Goal: Transaction & Acquisition: Subscribe to service/newsletter

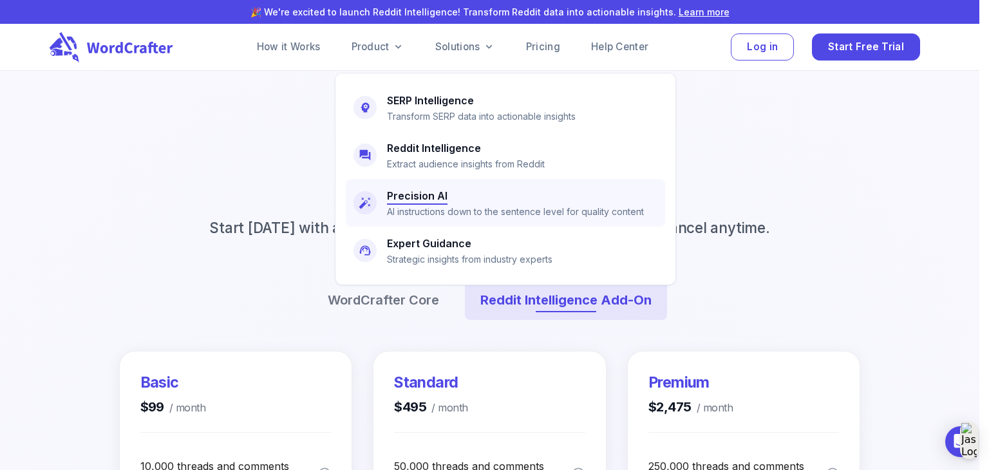
click at [411, 200] on h6 "Precision AI" at bounding box center [417, 196] width 61 height 18
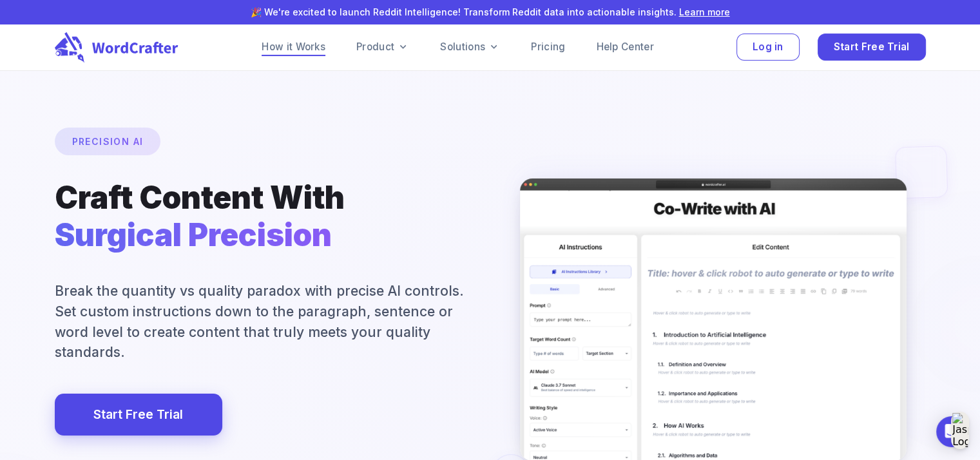
click at [300, 45] on link "How it Works" at bounding box center [294, 46] width 64 height 15
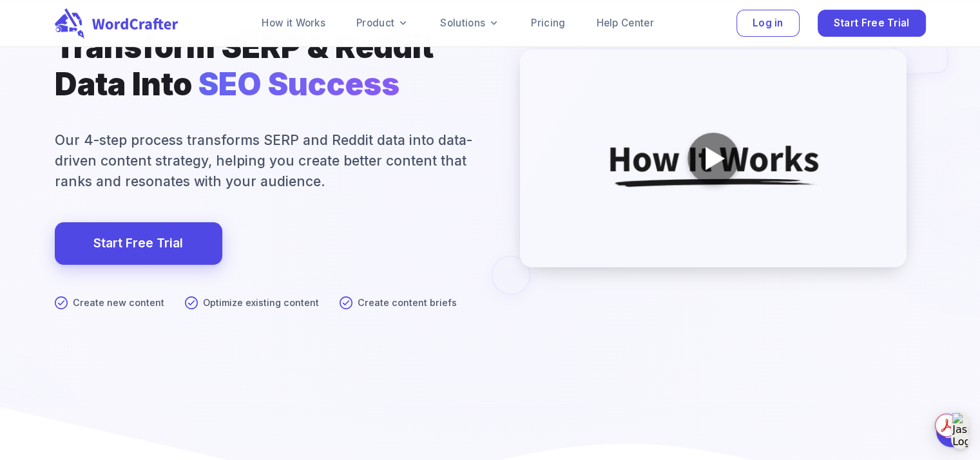
scroll to position [64, 0]
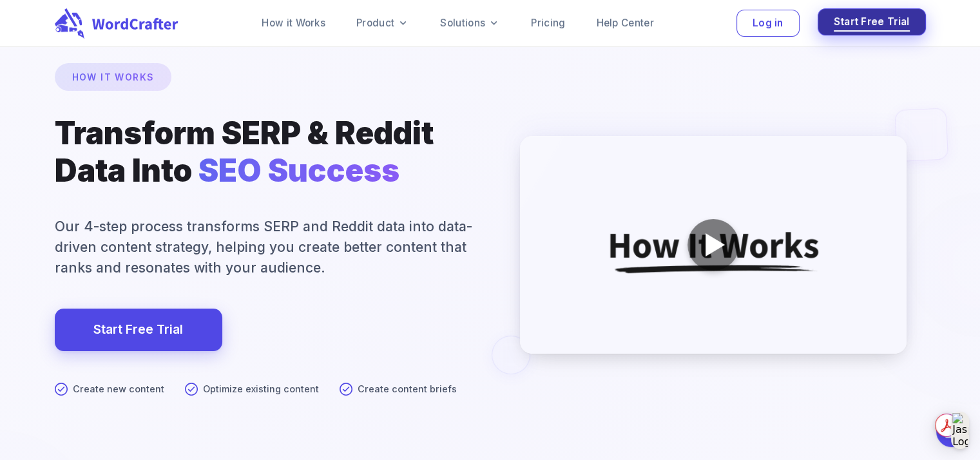
click at [873, 22] on span "Start Free Trial" at bounding box center [871, 22] width 76 height 17
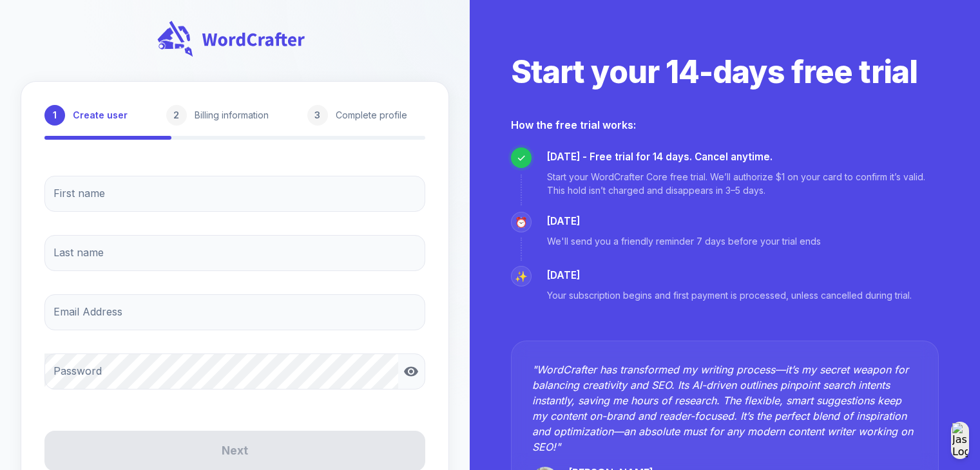
scroll to position [116, 0]
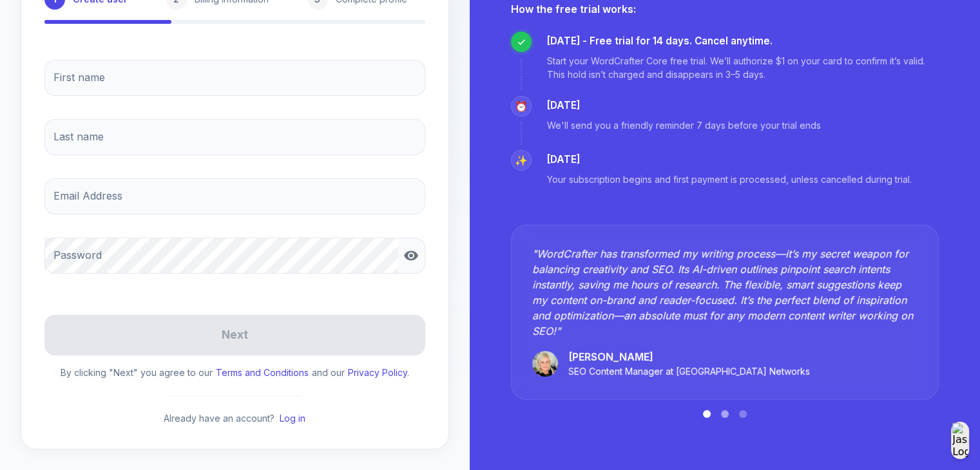
click at [722, 413] on button at bounding box center [725, 414] width 8 height 8
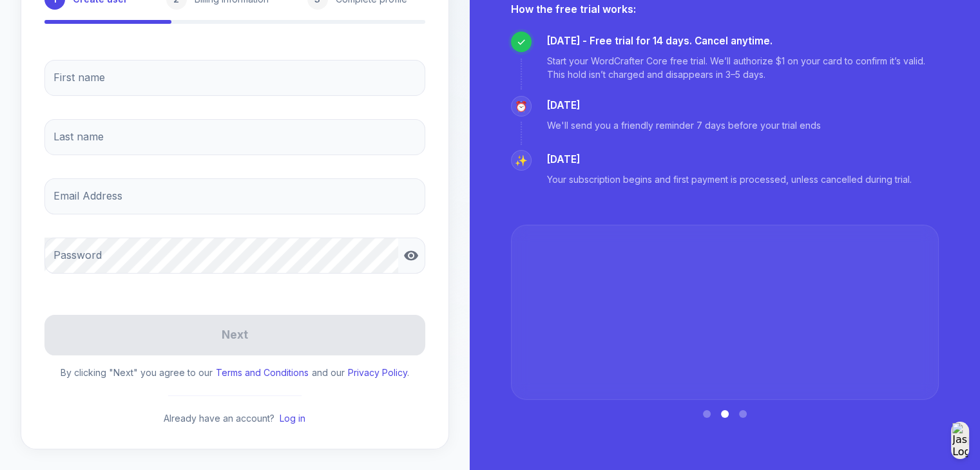
scroll to position [0, 0]
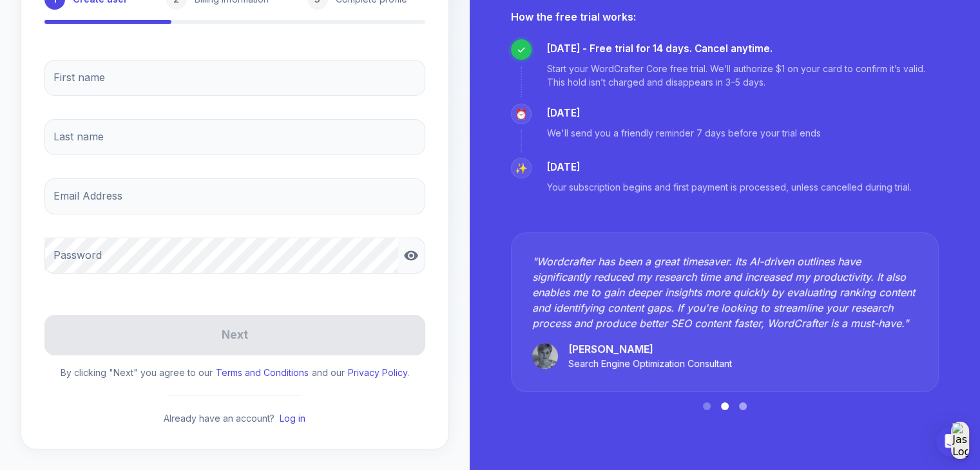
click at [743, 404] on button at bounding box center [743, 407] width 8 height 8
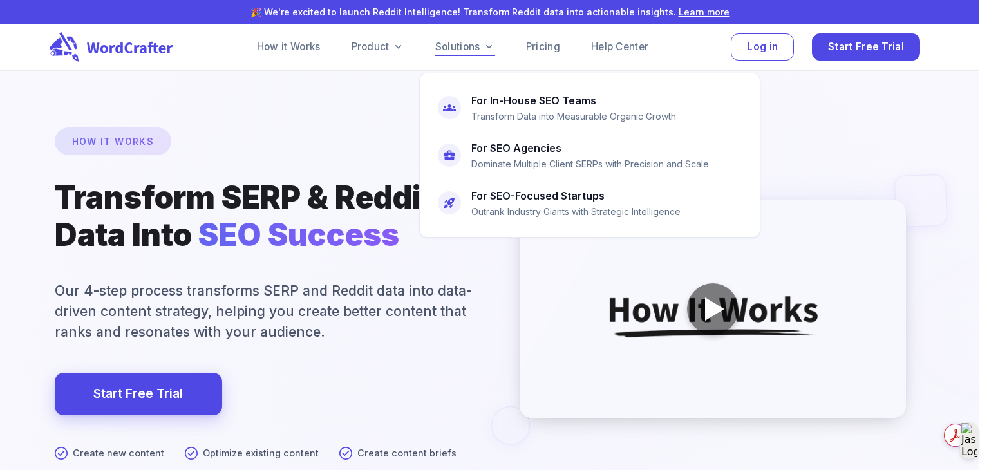
click at [477, 43] on link "Solutions" at bounding box center [465, 46] width 60 height 15
click at [511, 216] on p "Outrank Industry Giants with Strategic Intelligence" at bounding box center [575, 212] width 209 height 14
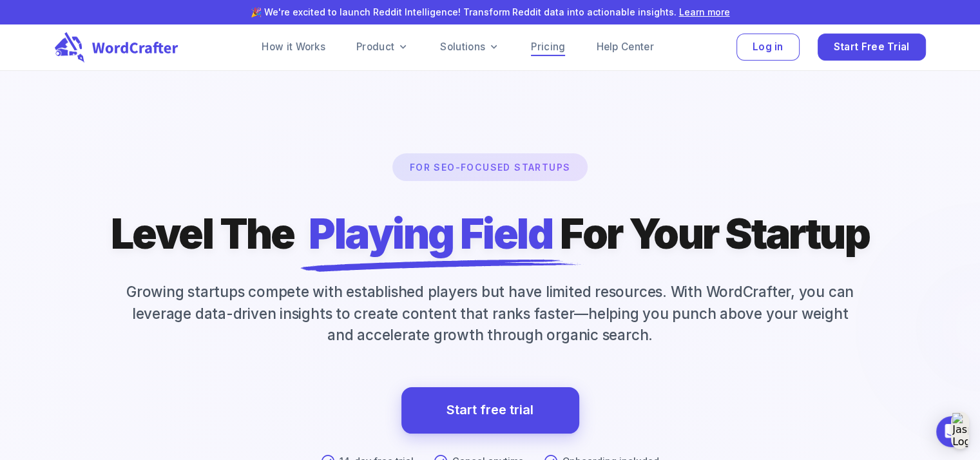
click at [553, 48] on link "Pricing" at bounding box center [548, 46] width 34 height 15
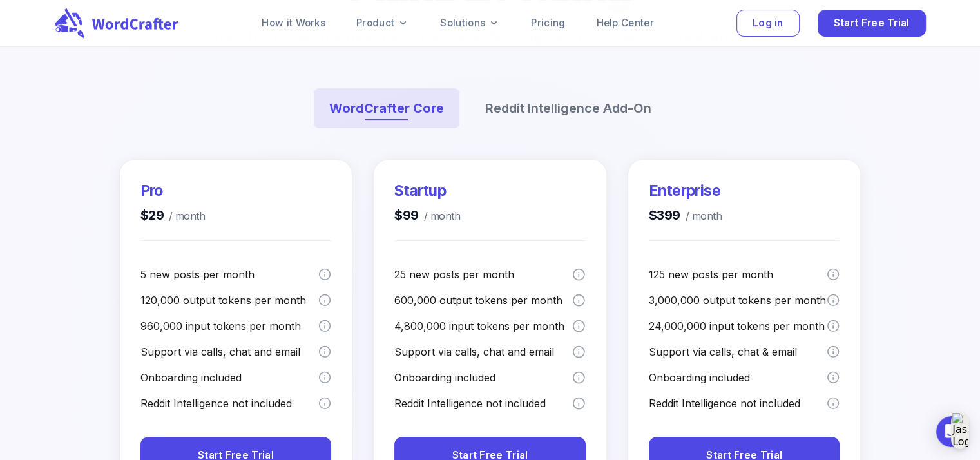
scroll to position [193, 0]
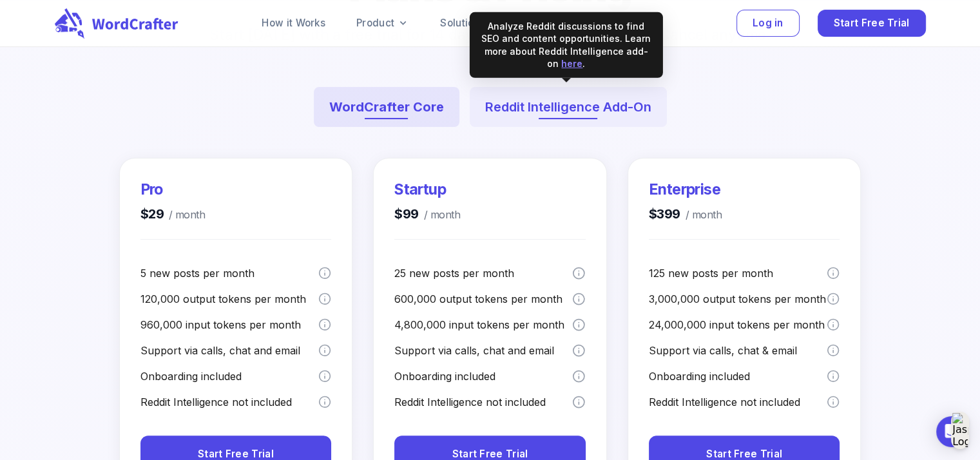
click at [576, 110] on button "Reddit Intelligence Add-On" at bounding box center [568, 107] width 197 height 40
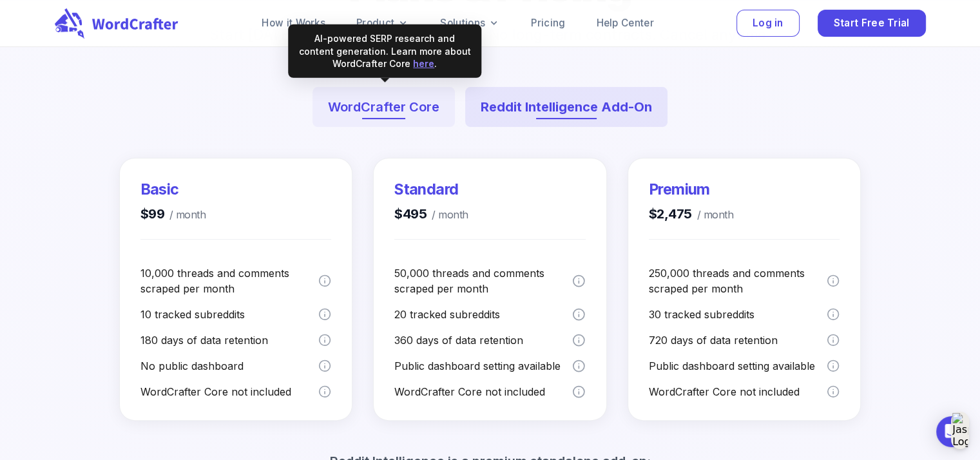
click at [404, 108] on button "WordCrafter Core" at bounding box center [383, 107] width 142 height 40
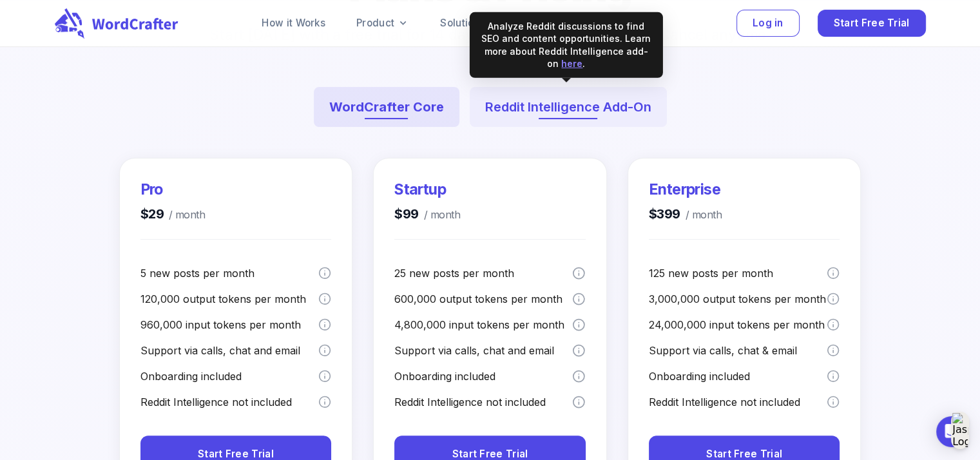
click at [559, 109] on button "Reddit Intelligence Add-On" at bounding box center [568, 107] width 197 height 40
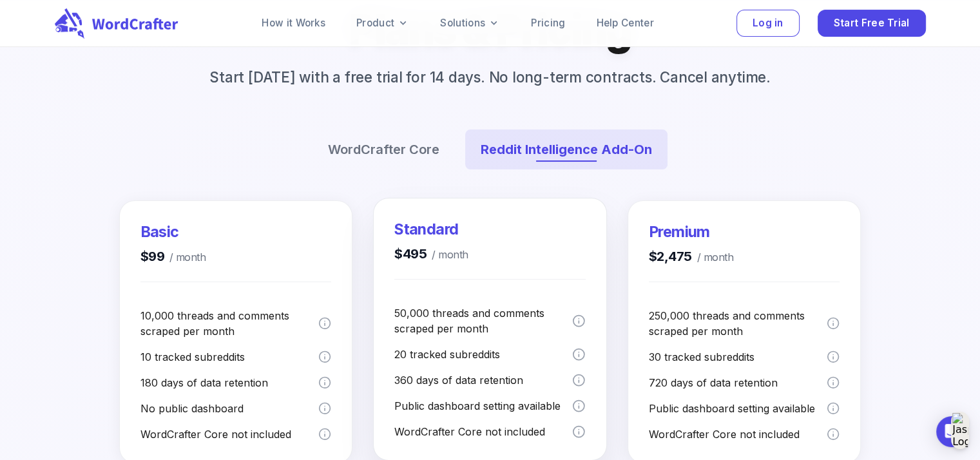
scroll to position [129, 0]
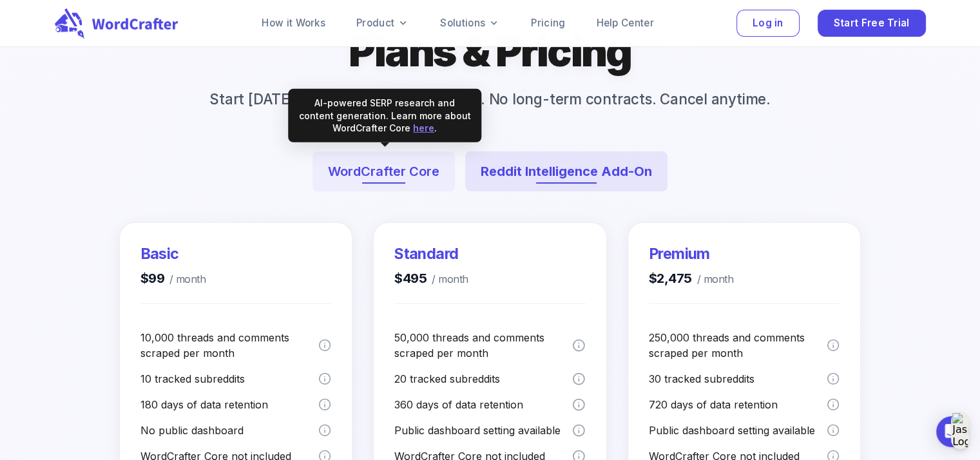
click at [410, 171] on button "WordCrafter Core" at bounding box center [383, 171] width 142 height 40
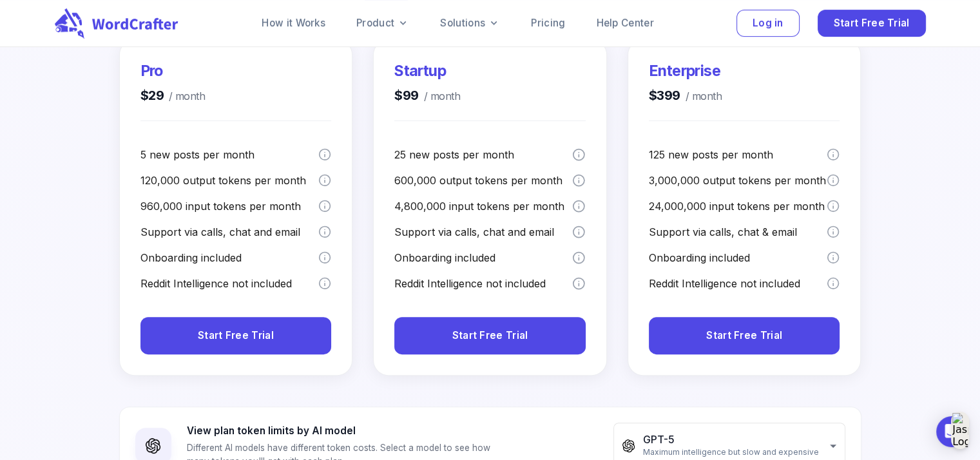
scroll to position [451, 0]
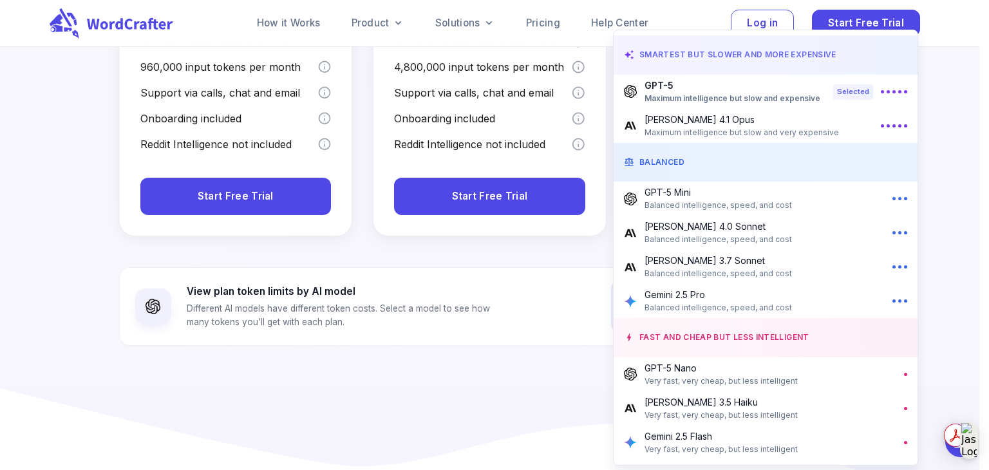
click at [564, 386] on div at bounding box center [494, 235] width 989 height 470
